Goal: Task Accomplishment & Management: Manage account settings

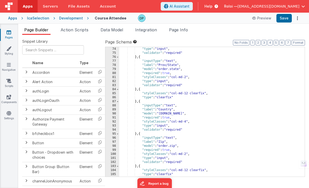
scroll to position [337, 0]
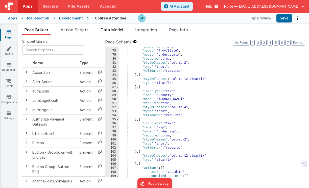
click at [120, 30] on span "Data Model" at bounding box center [111, 29] width 22 height 5
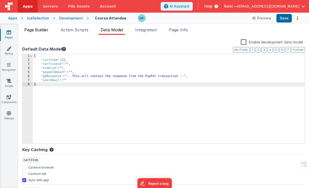
click at [45, 30] on span "Page Builder" at bounding box center [36, 29] width 24 height 5
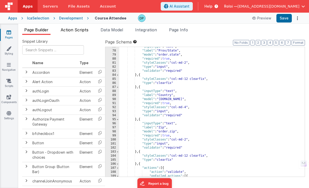
click at [81, 30] on span "Action Scripts" at bounding box center [75, 29] width 28 height 5
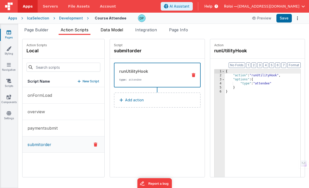
click at [106, 30] on span "Data Model" at bounding box center [111, 29] width 22 height 5
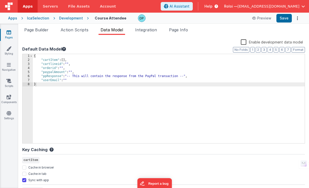
click at [77, 61] on div "{ "cartItem" : [ ] , "cartlineid" : "" , "orderid" : "" , "paypalAmount" : "" ,…" at bounding box center [168, 102] width 271 height 97
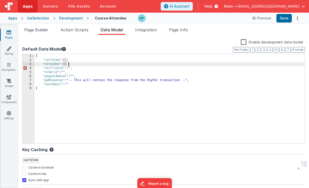
checkbox input "false"
checkbox input "true"
checkbox input "false"
click at [282, 18] on button "Save" at bounding box center [283, 18] width 15 height 9
click at [41, 29] on span "Page Builder" at bounding box center [36, 29] width 24 height 5
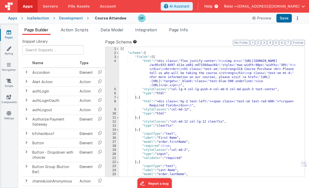
scroll to position [5, 0]
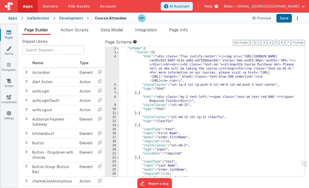
click at [165, 139] on div ""schema" : { "fields" : [{ "html" : "<div class= \" flex justify-center \" > \n…" at bounding box center [209, 115] width 181 height 138
click at [165, 138] on div ""schema" : { "fields" : [{ "html" : "<div class= \" flex justify-center \" > \n…" at bounding box center [209, 115] width 181 height 138
drag, startPoint x: 175, startPoint y: 137, endPoint x: 160, endPoint y: 137, distance: 14.6
click at [160, 137] on div ""schema" : { "fields" : [{ "html" : "<div class= \" flex justify-center \" > \n…" at bounding box center [209, 115] width 181 height 138
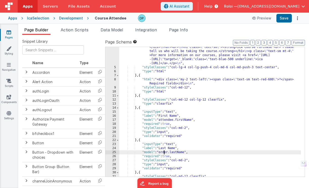
click at [163, 153] on div ""html" : "<div class= \" flex justify-center \" > \n <img src= \" [URL][DOMAIN_…" at bounding box center [209, 118] width 181 height 162
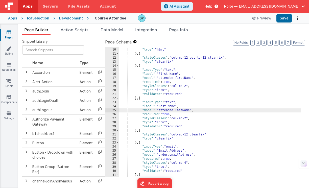
scroll to position [64, 0]
click at [167, 155] on div ""styleClasses" : "col-md-12" , "type" : "html" } , { "styleClasses" : "col-md-1…" at bounding box center [209, 113] width 181 height 138
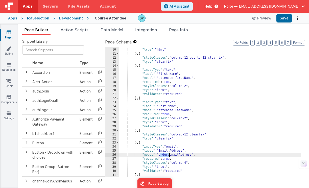
click at [167, 155] on div ""styleClasses" : "col-md-12" , "type" : "html" } , { "styleClasses" : "col-md-1…" at bounding box center [209, 113] width 181 height 138
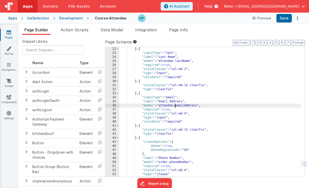
scroll to position [118, 0]
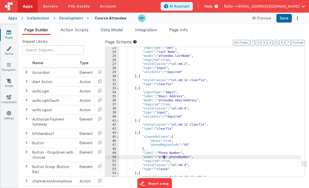
click at [164, 158] on div ""inputType" : "text" , "label" : "Last Name" , "model" : "attendee.lastName" , …" at bounding box center [209, 115] width 181 height 138
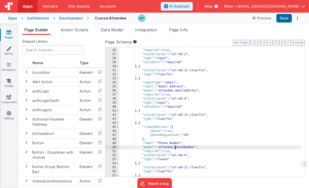
scroll to position [176, 0]
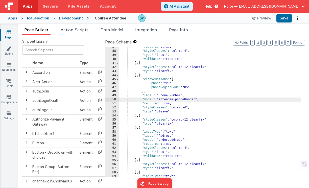
click at [163, 141] on div ""required" : true , "styleClasses" : "col-md-4" , "type" : "input" , "validator…" at bounding box center [209, 114] width 181 height 138
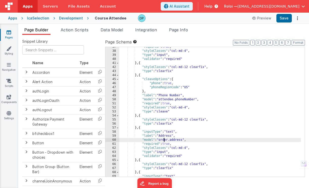
click at [163, 141] on div ""required" : true , "styleClasses" : "col-md-4" , "type" : "input" , "validator…" at bounding box center [209, 114] width 181 height 138
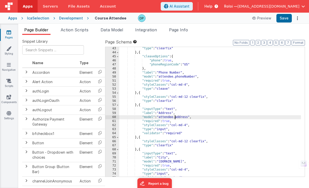
scroll to position [228, 0]
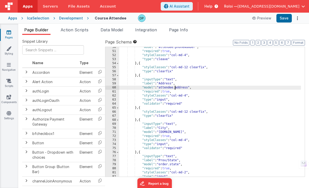
click at [166, 133] on div ""model" : "attendee.phoneNumber" , "required" : true , "styleClasses" : "col-md…" at bounding box center [209, 114] width 181 height 138
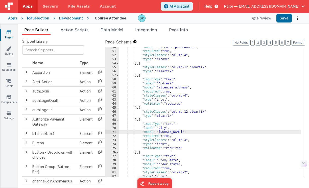
click at [166, 133] on div ""model" : "attendee.phoneNumber" , "required" : true , "styleClasses" : "col-md…" at bounding box center [209, 114] width 181 height 138
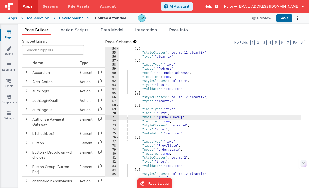
click at [164, 149] on div "} , { "styleClasses" : "col-md-12 clearfix" , "type" : "clearfix" } , { "inputT…" at bounding box center [209, 116] width 181 height 138
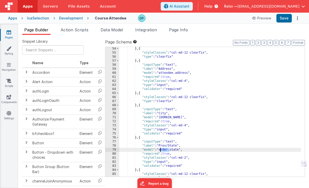
click at [164, 149] on div "} , { "styleClasses" : "col-md-12 clearfix" , "type" : "clearfix" } , { "inputT…" at bounding box center [209, 116] width 181 height 138
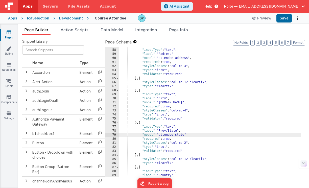
scroll to position [276, 0]
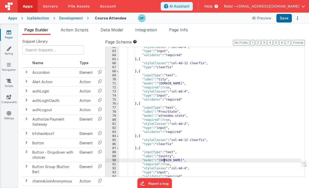
click at [163, 160] on div ""styleClasses" : "col-md-4" , "type" : "input" , "validator" : "required" } , {…" at bounding box center [209, 114] width 181 height 138
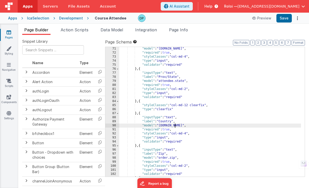
scroll to position [336, 0]
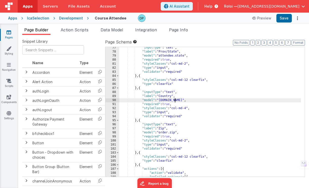
click at [164, 133] on div ""inputType" : "text" , "label" : "Prov/State" , "model" : "attendee.state" , "r…" at bounding box center [209, 115] width 181 height 138
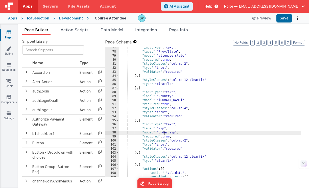
click at [164, 133] on div ""inputType" : "text" , "label" : "Prov/State" , "model" : "attendee.state" , "r…" at bounding box center [209, 115] width 181 height 138
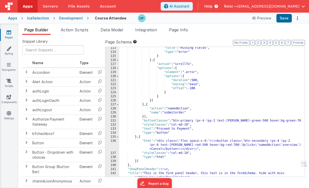
scroll to position [481, 0]
click at [284, 18] on button "Save" at bounding box center [283, 18] width 15 height 9
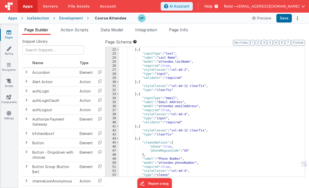
scroll to position [0, 0]
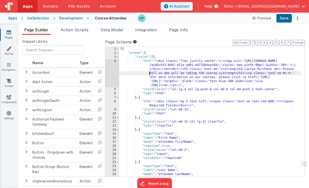
click at [136, 72] on div "[{ "schema" : { "fields" : [{ "html" : "<div class= \" flex justify-center \" >…" at bounding box center [209, 116] width 181 height 138
click at [113, 73] on div "4" at bounding box center [112, 73] width 14 height 28
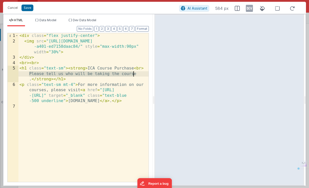
drag, startPoint x: 32, startPoint y: 74, endPoint x: 136, endPoint y: 74, distance: 103.7
click at [136, 74] on div "< div class = "flex justify-center" > < img src = "[URL][DOMAIN_NAME] -a401-ed7…" at bounding box center [83, 112] width 130 height 159
drag, startPoint x: 135, startPoint y: 75, endPoint x: 99, endPoint y: 74, distance: 36.1
click at [99, 74] on div "< div class = "flex justify-center" > < img src = "[URL][DOMAIN_NAME] -a401-ed7…" at bounding box center [83, 112] width 130 height 159
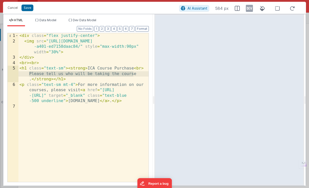
drag, startPoint x: 29, startPoint y: 74, endPoint x: 141, endPoint y: 75, distance: 112.3
click at [141, 75] on div "< div class = "flex justify-center" > < img src = "[URL][DOMAIN_NAME] -a401-ed7…" at bounding box center [83, 112] width 130 height 159
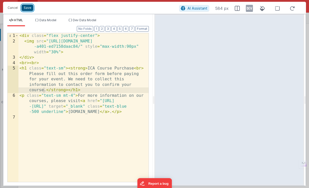
click at [28, 8] on button "Save" at bounding box center [27, 8] width 12 height 7
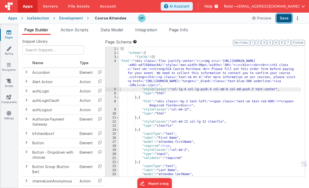
click at [283, 18] on button "Save" at bounding box center [283, 18] width 15 height 9
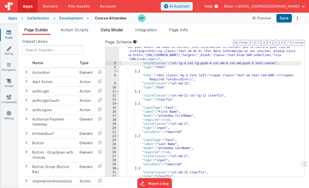
click at [107, 31] on span "Data Model" at bounding box center [111, 29] width 22 height 5
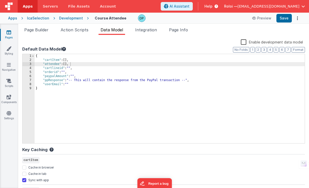
click at [255, 42] on label "Enable development data model" at bounding box center [271, 42] width 62 height 6
click at [0, 0] on input "Enable development data model" at bounding box center [0, 0] width 0 height 0
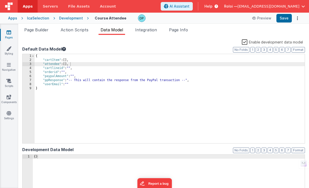
click at [255, 42] on label "Enable development data model" at bounding box center [271, 42] width 61 height 6
click at [0, 0] on input "Enable development data model" at bounding box center [0, 0] width 0 height 0
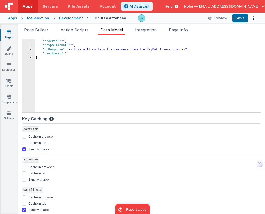
scroll to position [34, 0]
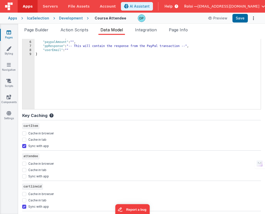
click at [42, 175] on label "Sync with app" at bounding box center [38, 175] width 21 height 5
click at [26, 175] on input "Sync with app" at bounding box center [24, 176] width 4 height 4
checkbox input "true"
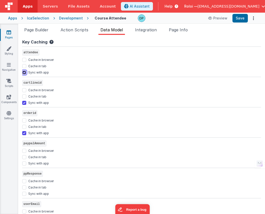
scroll to position [144, 0]
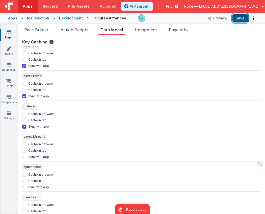
click at [239, 17] on button "Save" at bounding box center [239, 18] width 15 height 9
click at [72, 18] on div "Development" at bounding box center [71, 18] width 24 height 5
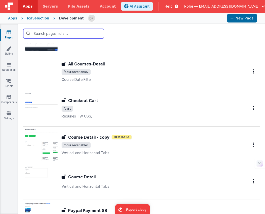
scroll to position [779, 0]
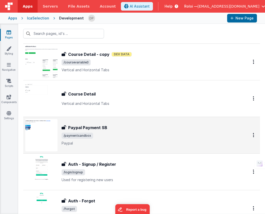
click at [94, 134] on span "/paymentsandbox" at bounding box center [149, 135] width 175 height 6
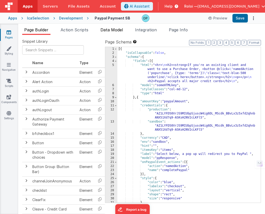
click at [115, 31] on span "Data Model" at bounding box center [111, 29] width 22 height 5
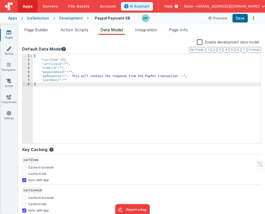
click at [76, 61] on div "{ "cartItem" : [ ] , "cartlineid" : "" , "orderid" : "" , "paypalAmount" : "" ,…" at bounding box center [147, 102] width 228 height 97
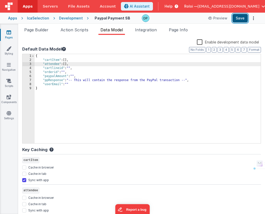
click at [237, 18] on button "Save" at bounding box center [239, 18] width 15 height 9
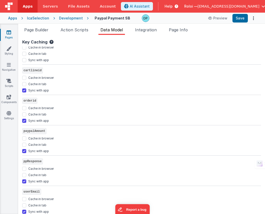
scroll to position [53, 0]
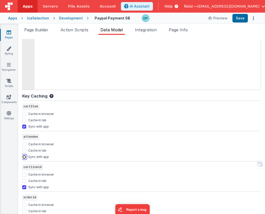
click at [25, 156] on input "Sync with app" at bounding box center [24, 157] width 4 height 4
checkbox input "true"
click at [241, 19] on button "Save" at bounding box center [239, 18] width 15 height 9
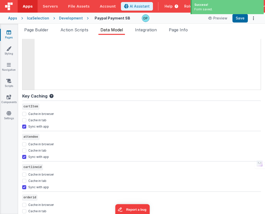
click at [214, 51] on div "{ "cartItem" : [ ] , "attendee" : [ ] , "cartlineid" : "" , "orderid" : "" , "p…" at bounding box center [148, 49] width 226 height 97
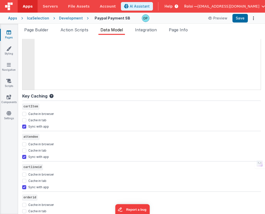
click at [61, 18] on div "Development" at bounding box center [71, 18] width 24 height 5
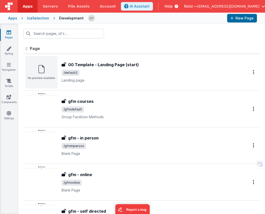
click at [40, 19] on div "IcaSelection" at bounding box center [38, 18] width 22 height 5
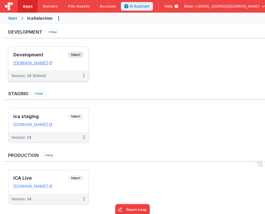
click at [77, 57] on span "Select" at bounding box center [76, 55] width 16 height 6
